Goal: Information Seeking & Learning: Learn about a topic

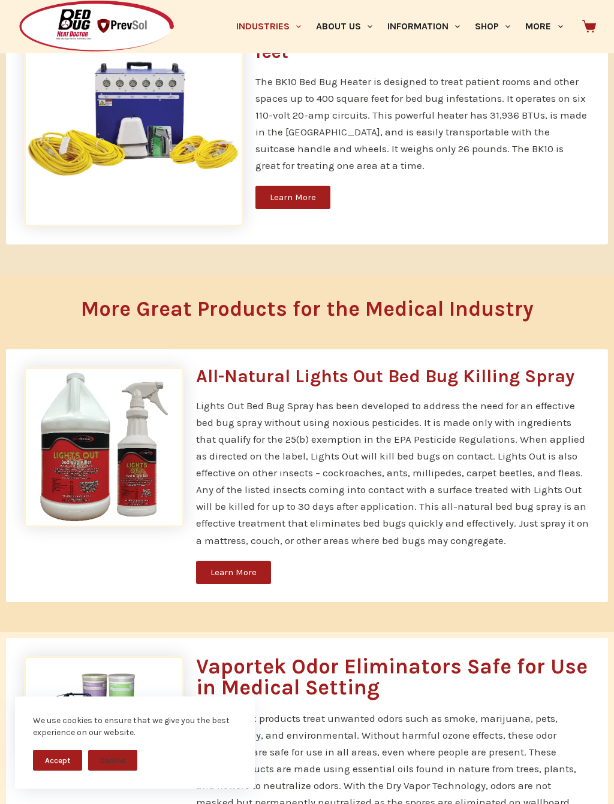
scroll to position [896, 0]
click at [243, 574] on span "Learn More" at bounding box center [233, 572] width 46 height 9
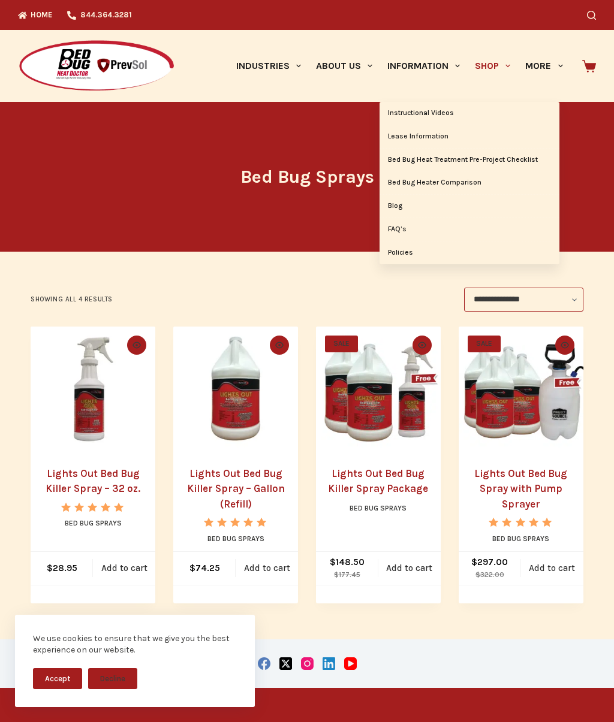
click at [463, 183] on link "Bed Bug Heater Comparison" at bounding box center [469, 182] width 180 height 23
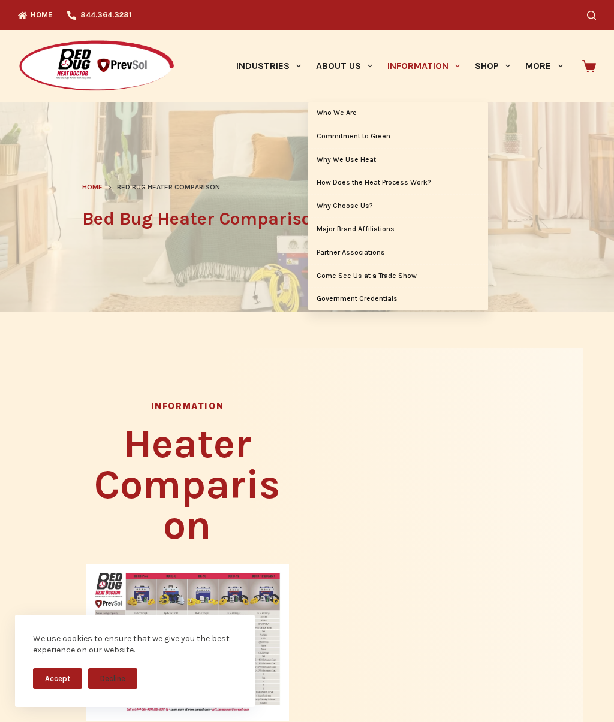
click at [357, 161] on link "Why We Use Heat" at bounding box center [398, 160] width 180 height 23
click at [402, 183] on link "How Does the Heat Process Work?" at bounding box center [398, 182] width 180 height 23
click at [342, 64] on link "About Us" at bounding box center [343, 66] width 71 height 72
click at [340, 66] on link "About Us" at bounding box center [343, 66] width 71 height 72
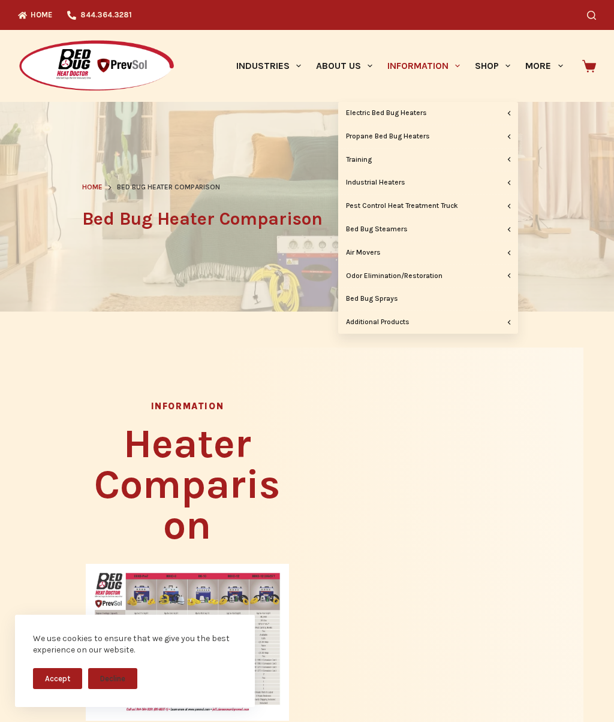
click at [388, 297] on link "Bed Bug Sprays" at bounding box center [428, 299] width 180 height 23
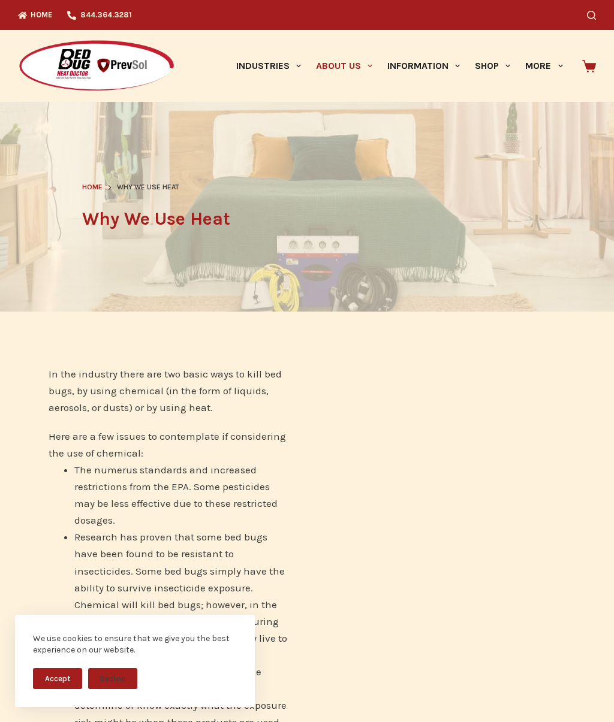
click at [122, 678] on button "Decline" at bounding box center [112, 678] width 49 height 21
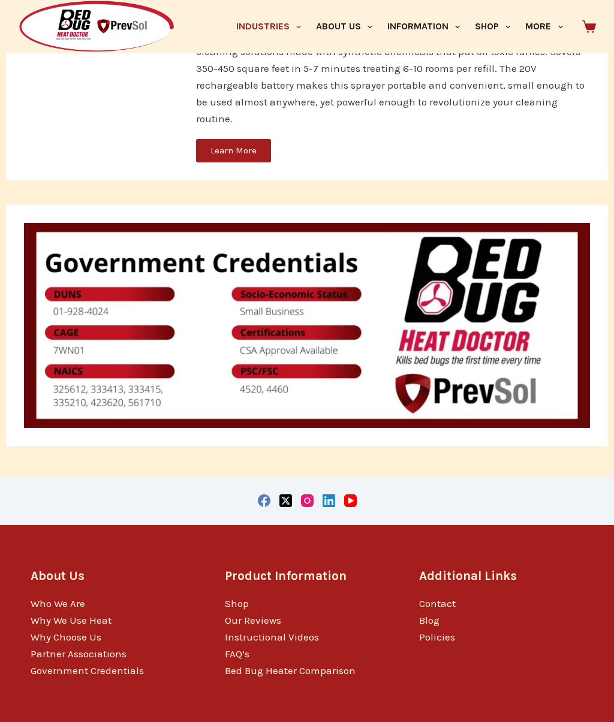
scroll to position [2452, 0]
